Goal: Task Accomplishment & Management: Use online tool/utility

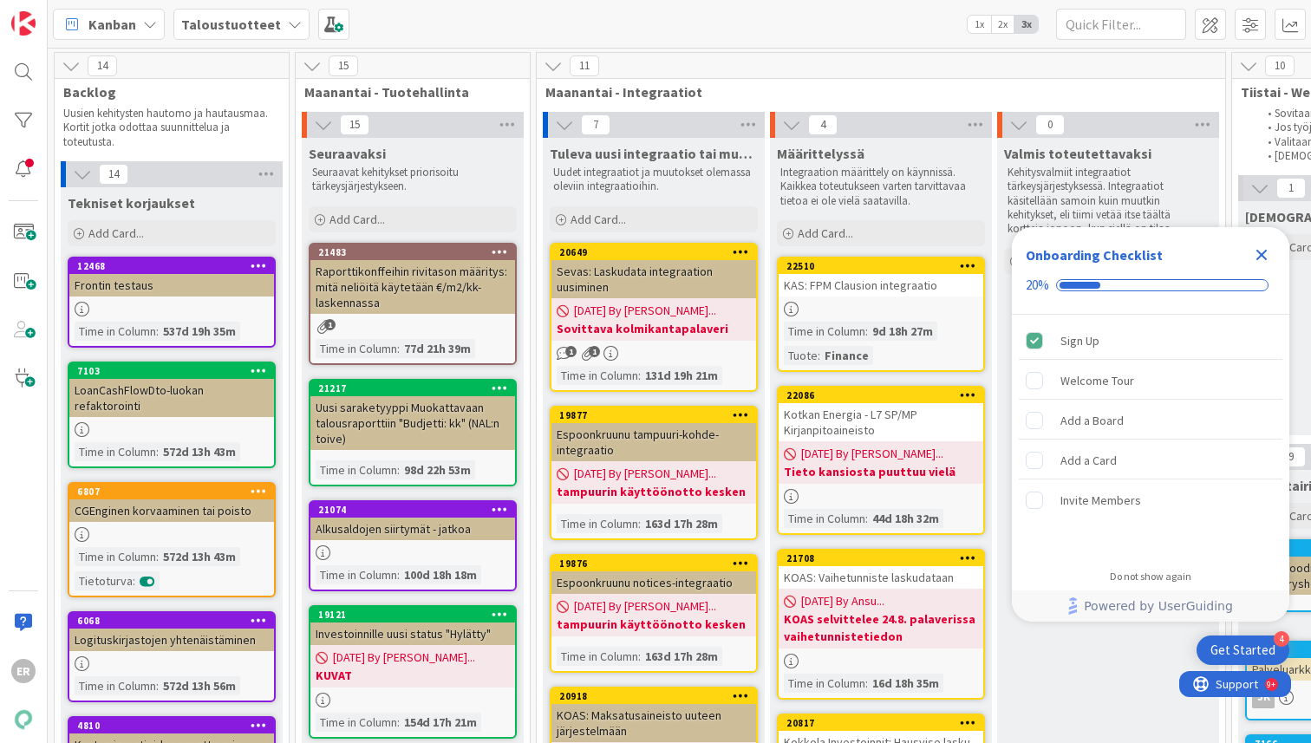
click at [1264, 258] on icon "Close Checklist" at bounding box center [1262, 255] width 11 height 11
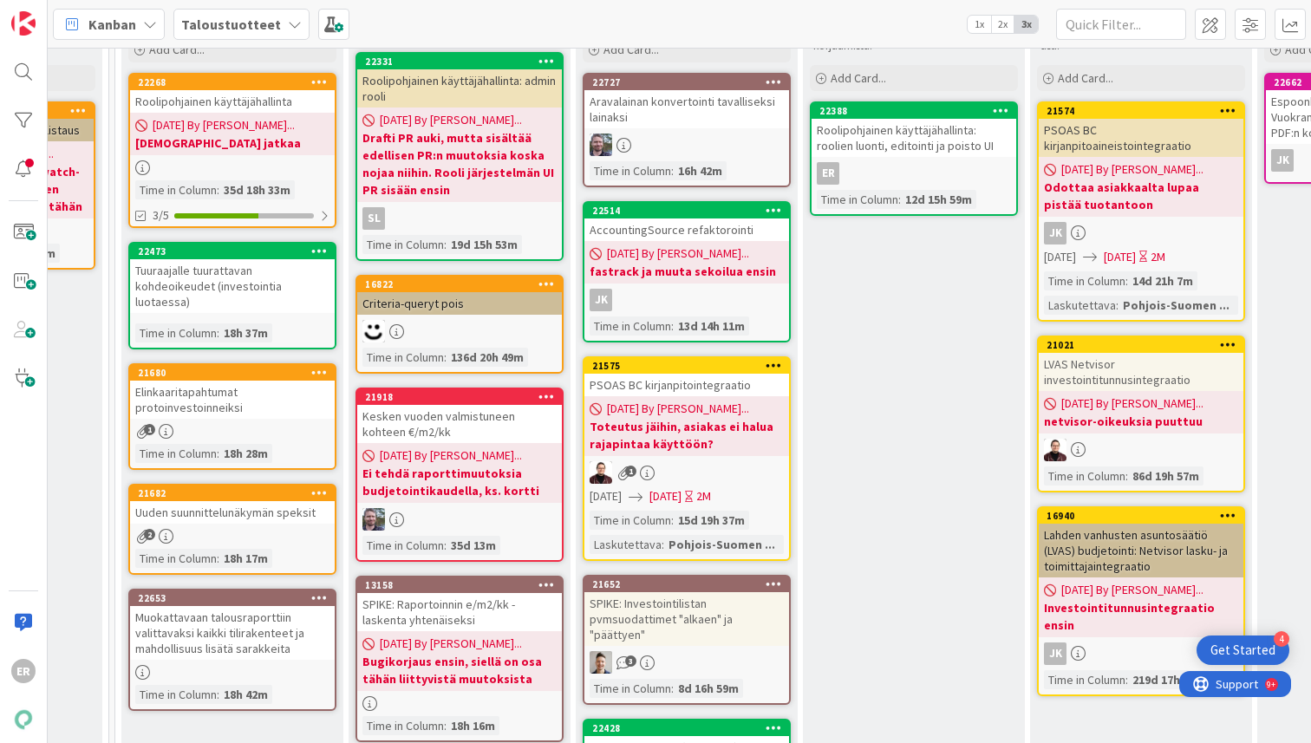
scroll to position [160, 2257]
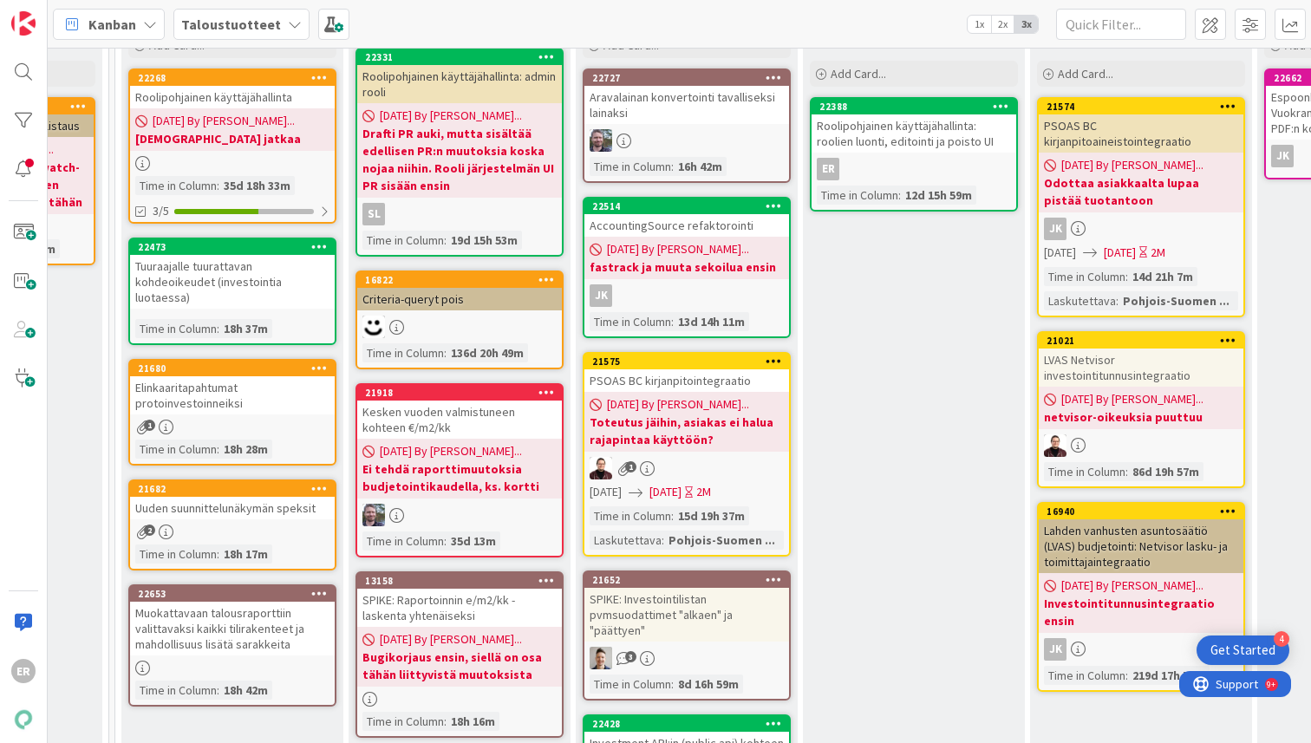
click at [219, 275] on div "Tuuraajalle tuurattavan kohdeoikeudet (investointia luotaessa)" at bounding box center [232, 282] width 205 height 54
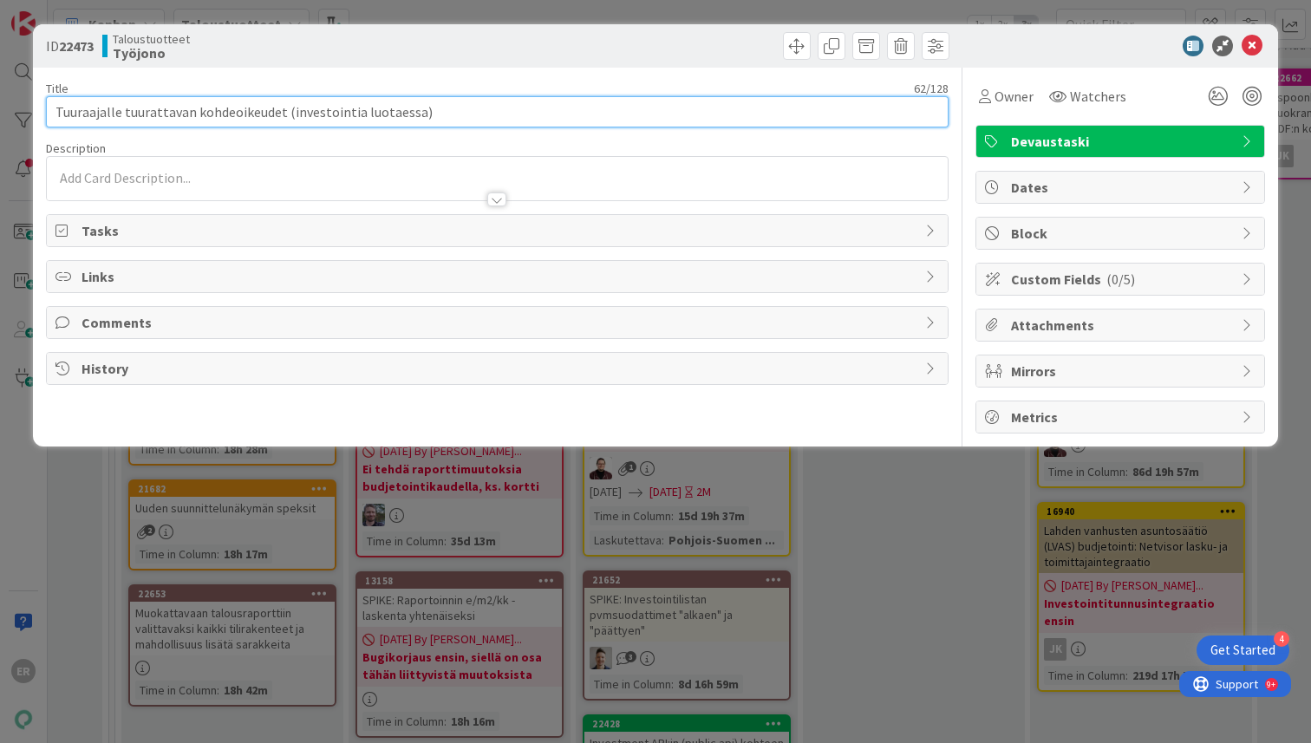
click at [428, 108] on input "Tuuraajalle tuurattavan kohdeoikeudet (investointia luotaessa)" at bounding box center [497, 111] width 903 height 31
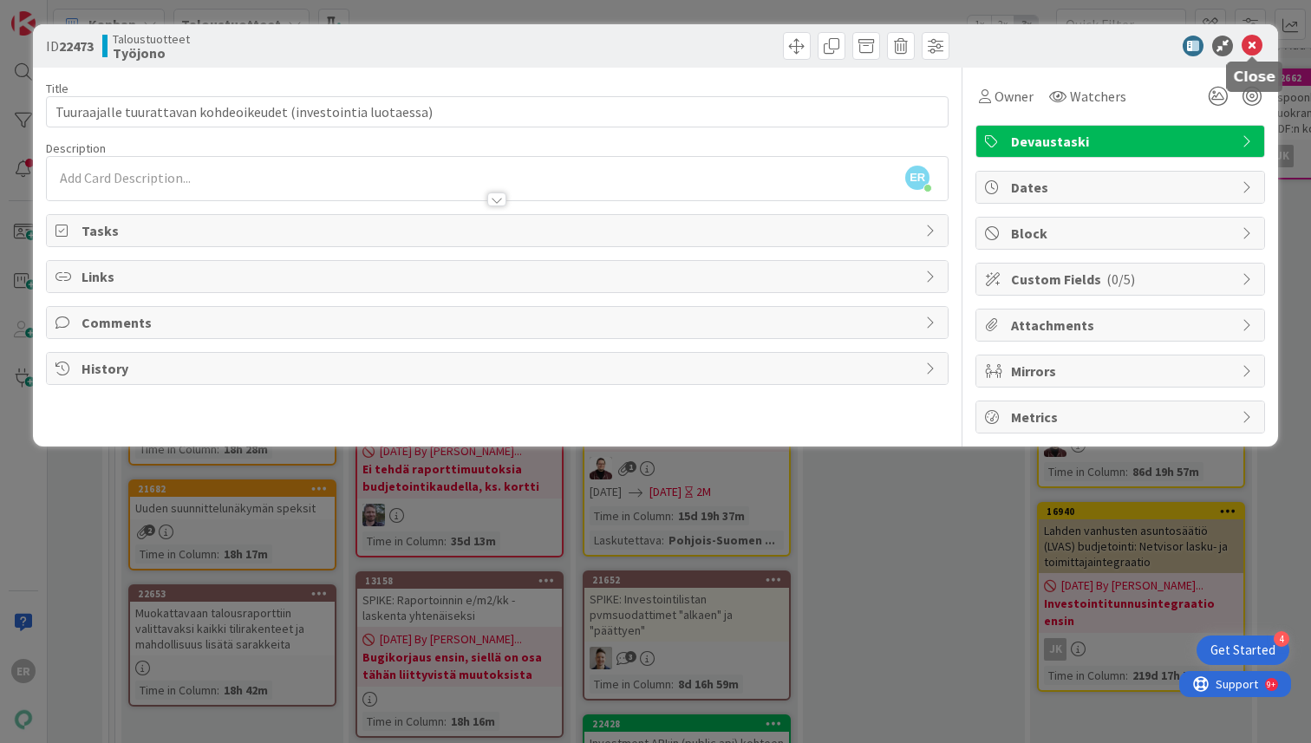
click at [1249, 48] on icon at bounding box center [1252, 46] width 21 height 21
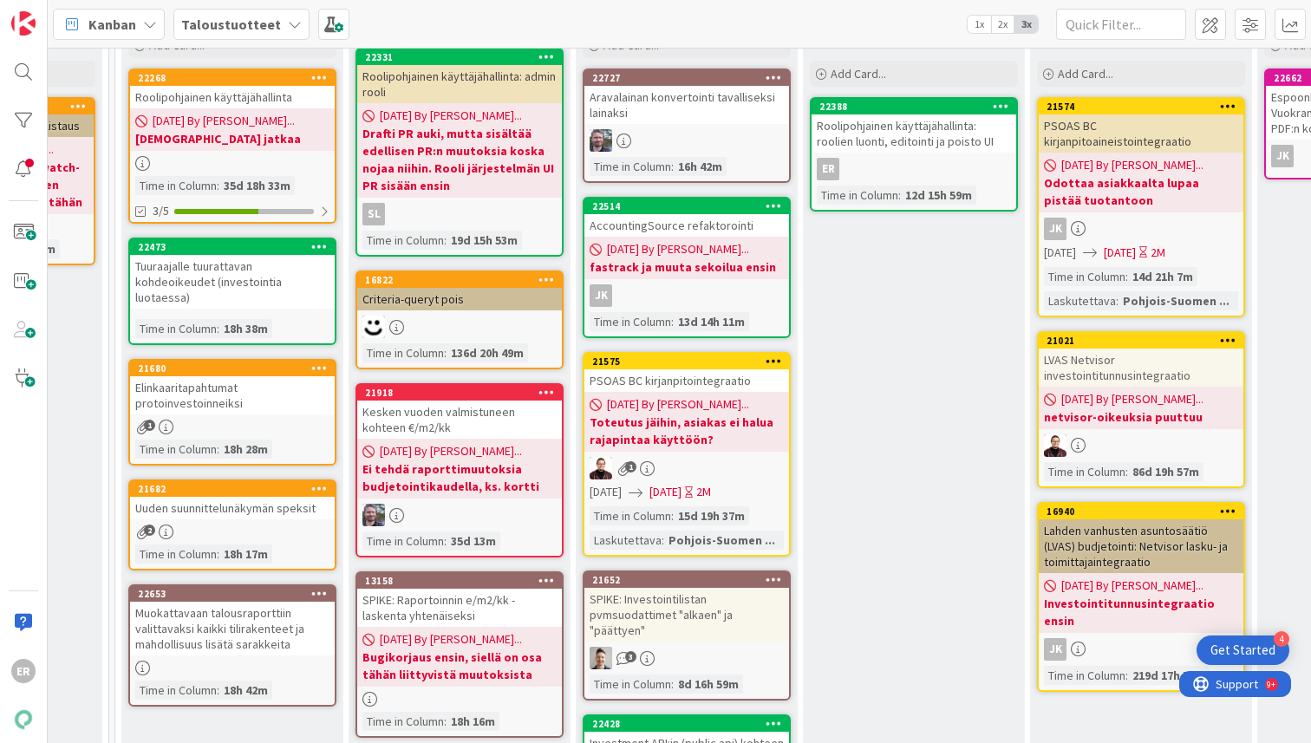
click at [318, 249] on icon at bounding box center [319, 246] width 16 height 12
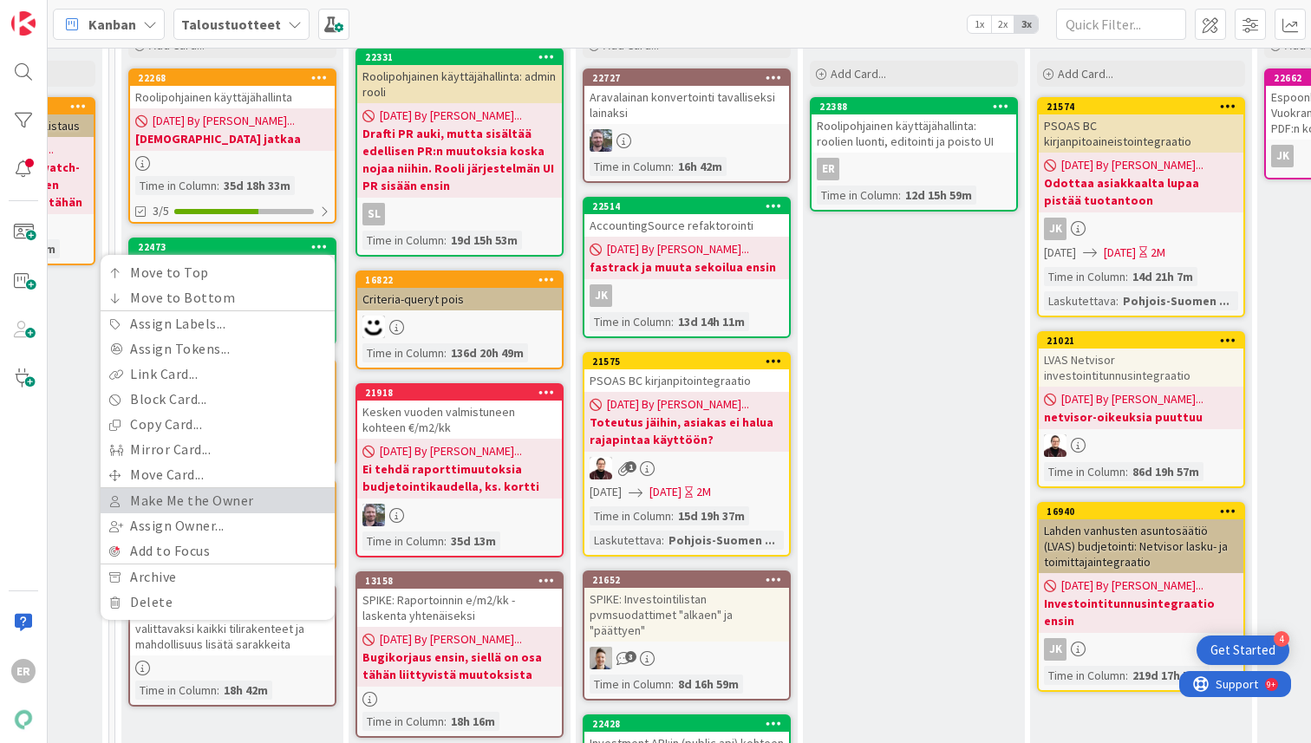
click at [273, 492] on link "Make Me the Owner" at bounding box center [218, 500] width 234 height 25
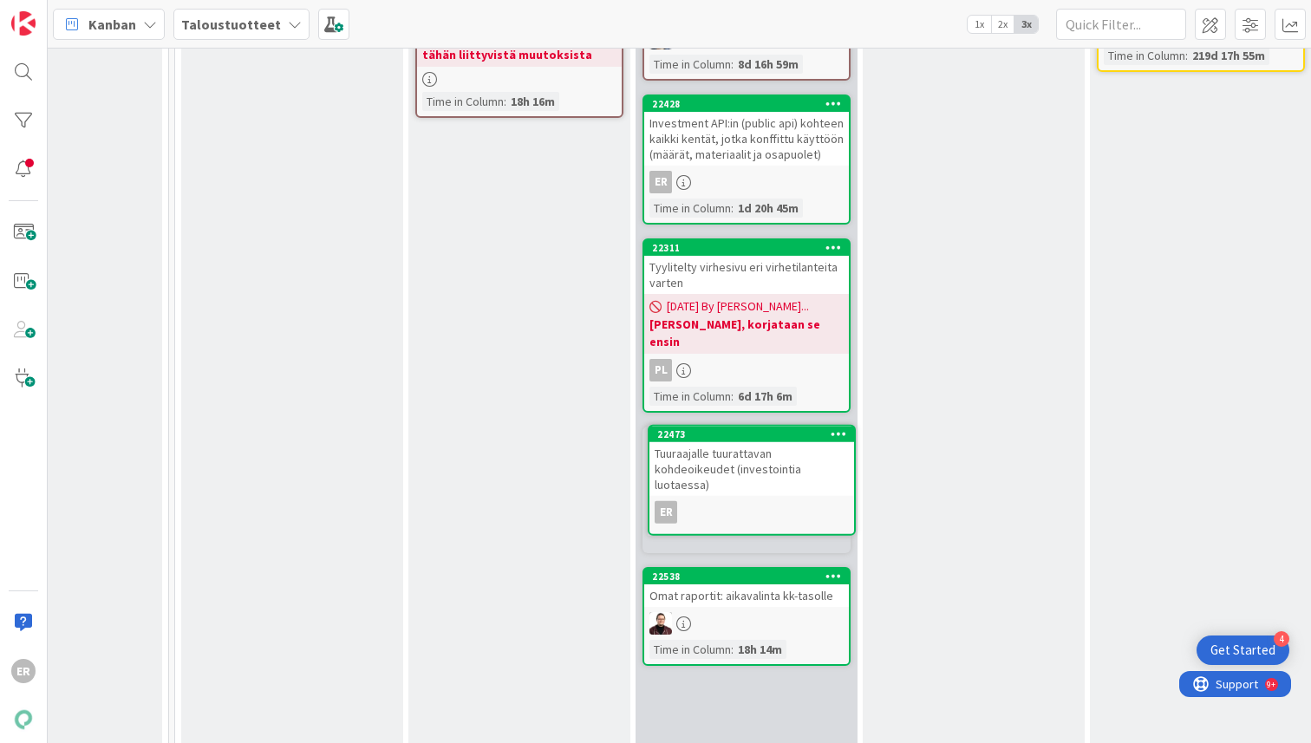
scroll to position [894, 2197]
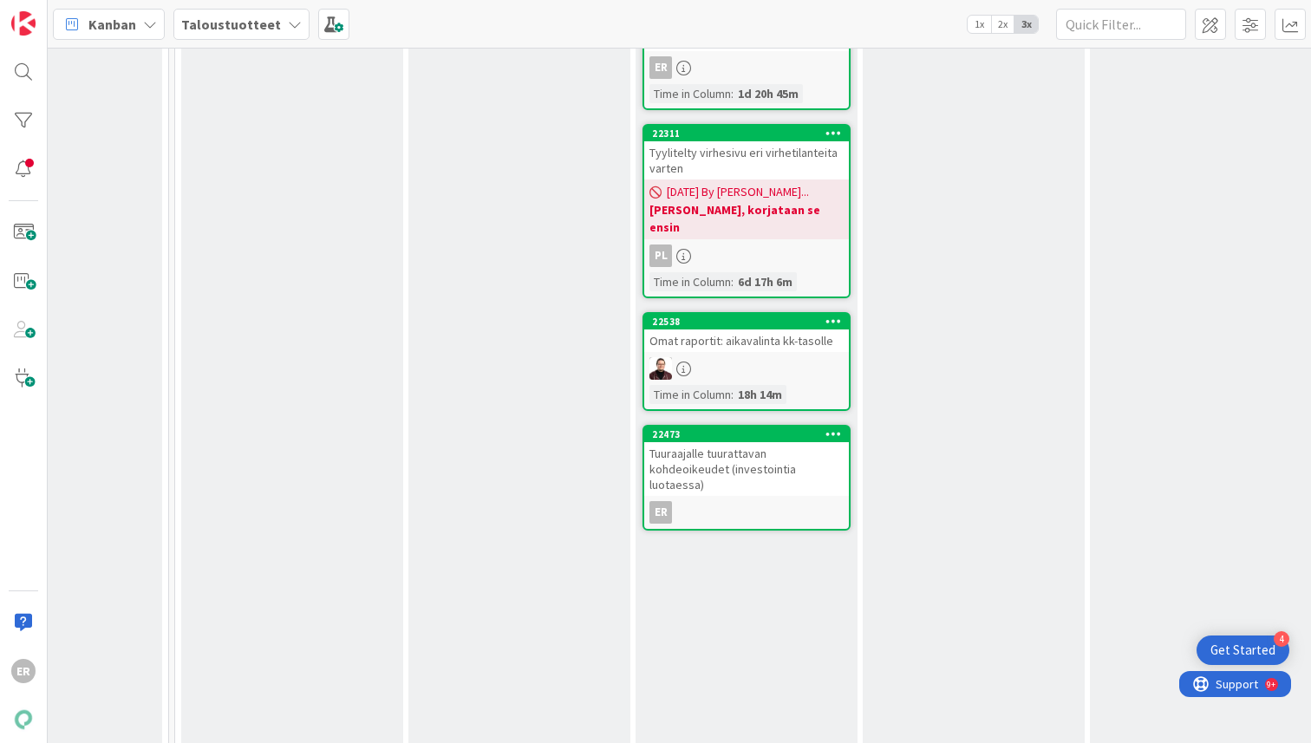
click at [1021, 424] on div "Katselmoinnissa Kortista on tehty PR joka odottaa katselmointia tai katselmoint…" at bounding box center [974, 184] width 222 height 1881
